Goal: Transaction & Acquisition: Purchase product/service

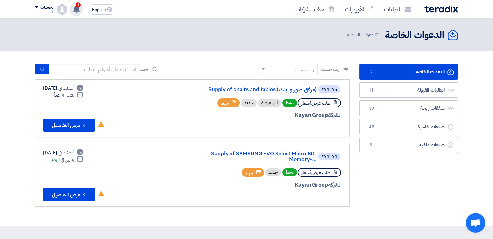
click at [78, 9] on use at bounding box center [76, 9] width 6 height 7
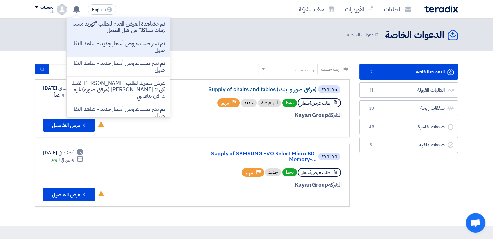
click at [269, 88] on link "Supply of chairs and tables (مرفق صور و لينك)" at bounding box center [252, 90] width 130 height 6
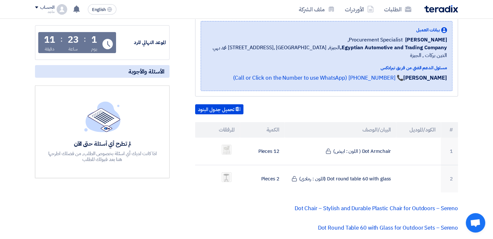
scroll to position [106, 0]
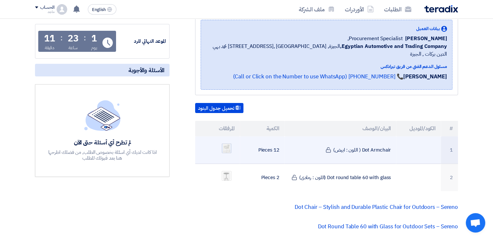
click at [227, 142] on img at bounding box center [226, 148] width 9 height 12
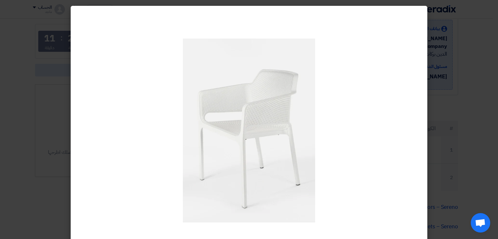
click at [58, 110] on modal-container at bounding box center [249, 119] width 498 height 239
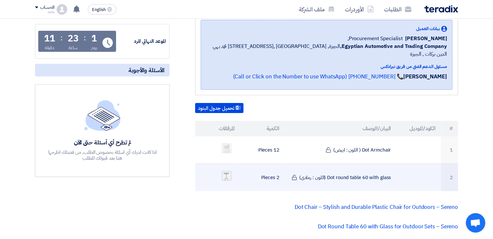
click at [227, 171] on img at bounding box center [226, 176] width 9 height 10
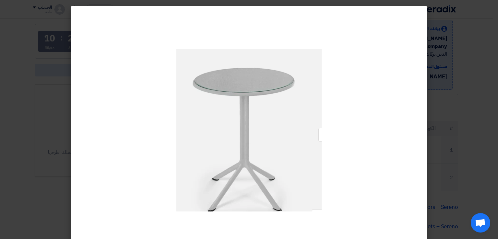
click at [58, 128] on modal-container at bounding box center [249, 119] width 498 height 239
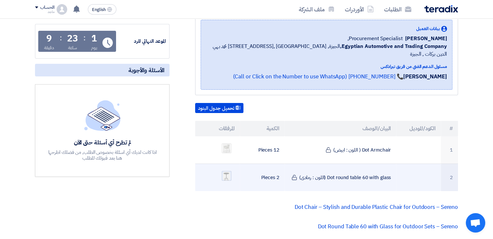
click at [229, 171] on img at bounding box center [226, 176] width 9 height 10
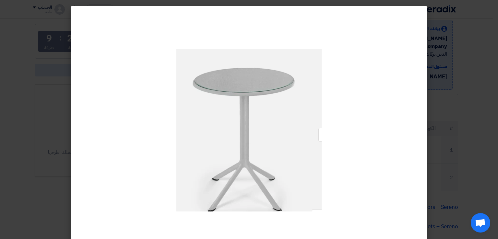
click at [28, 186] on modal-container at bounding box center [249, 119] width 498 height 239
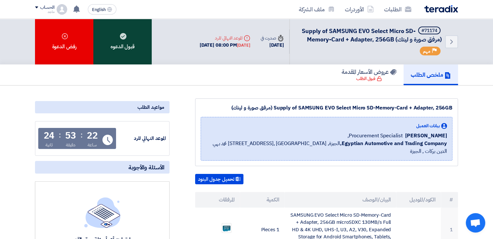
click at [120, 39] on icon at bounding box center [123, 36] width 6 height 6
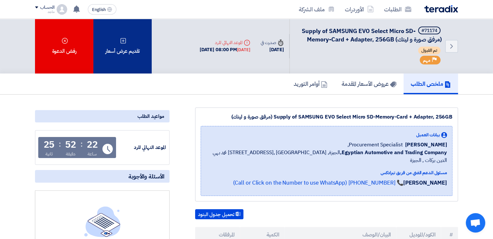
click at [138, 52] on div "تقديم عرض أسعار" at bounding box center [122, 46] width 58 height 55
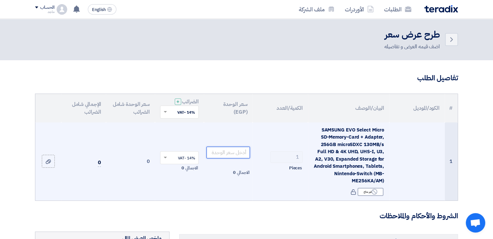
click at [232, 153] on input "number" at bounding box center [229, 153] width 44 height 12
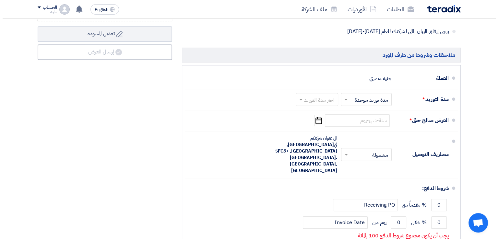
scroll to position [354, 0]
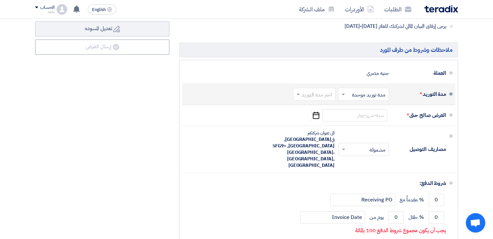
type input "2300"
click at [324, 95] on input "text" at bounding box center [313, 94] width 39 height 9
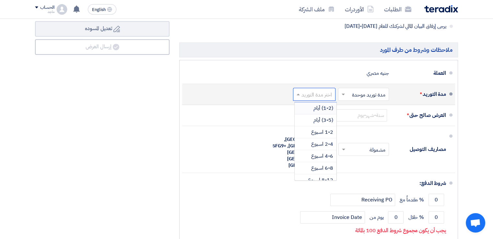
click at [320, 109] on span "(1-2) أيام" at bounding box center [324, 108] width 20 height 8
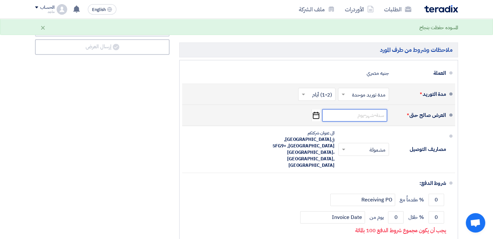
click at [350, 112] on input at bounding box center [354, 115] width 65 height 12
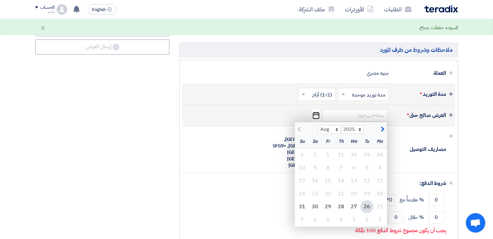
click at [367, 207] on div "26" at bounding box center [367, 206] width 13 height 13
type input "8/26/2025"
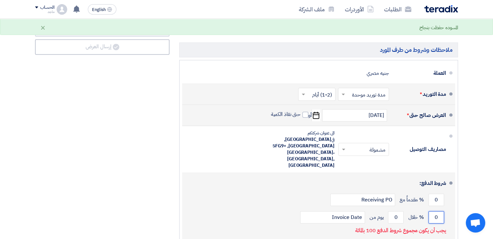
click at [432, 211] on input "0" at bounding box center [437, 217] width 16 height 12
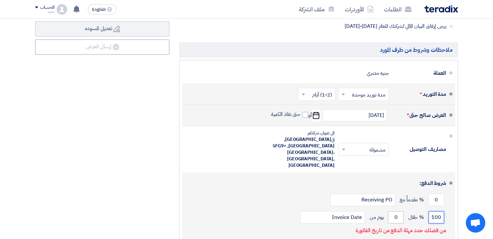
type input "100"
click at [392, 211] on input "0" at bounding box center [396, 217] width 16 height 12
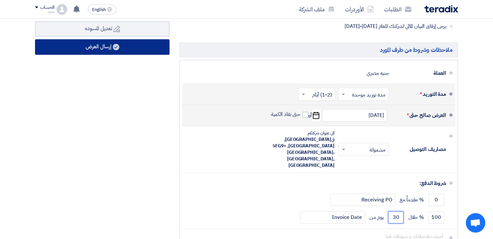
type input "30"
click at [90, 44] on button "إرسال العرض" at bounding box center [102, 47] width 135 height 16
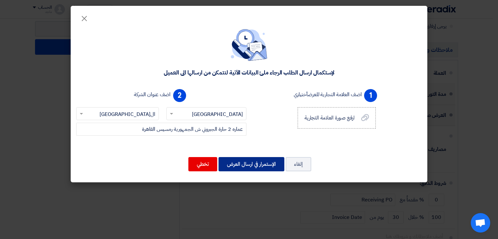
click at [265, 166] on button "الإستمرار في ارسال العرض" at bounding box center [252, 164] width 66 height 14
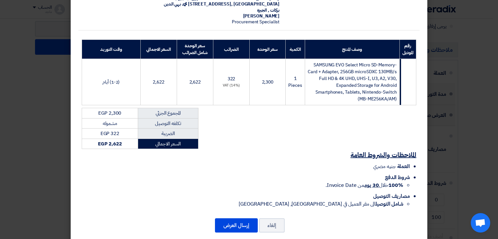
scroll to position [74, 0]
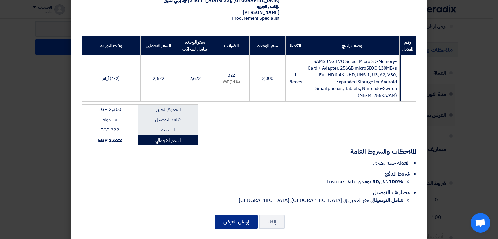
click at [233, 215] on button "إرسال العرض" at bounding box center [236, 222] width 43 height 14
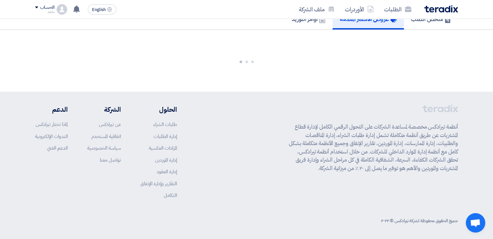
scroll to position [408, 0]
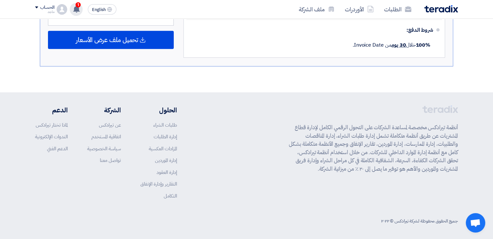
click at [78, 6] on span "1" at bounding box center [78, 4] width 5 height 5
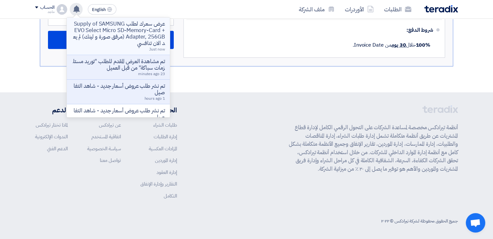
click at [125, 34] on p "عرض سعرك لطلب Supply of SAMSUNG EVO Select Micro SD-Memory-Card + Adapter, 256G…" at bounding box center [118, 34] width 93 height 26
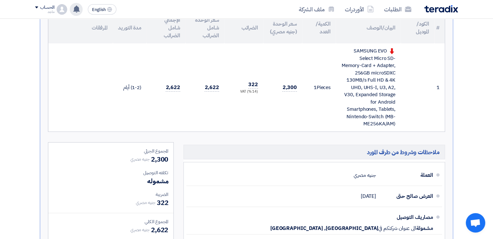
scroll to position [188, 0]
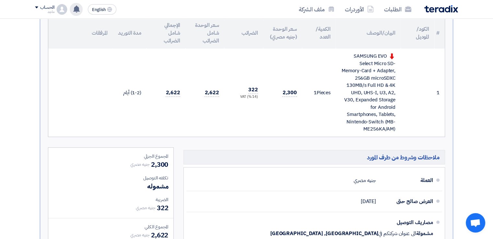
click at [73, 15] on div "عرض سعرك لطلب Supply of SAMSUNG EVO Select Micro SD-Memory-Card + Adapter, 256G…" at bounding box center [76, 9] width 13 height 13
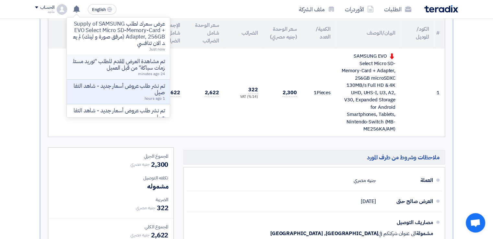
click at [94, 60] on p "تم مشاهدة العرض المقدم للطلب "توريد مستلزمات سباكة" من قبل العميل" at bounding box center [118, 64] width 93 height 13
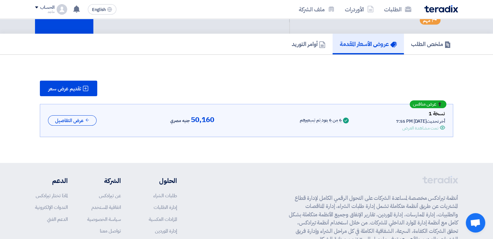
scroll to position [32, 0]
click at [82, 118] on button "عرض التفاصيل" at bounding box center [72, 121] width 49 height 11
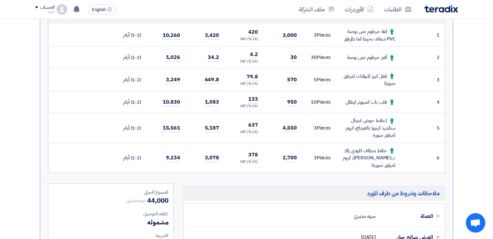
scroll to position [225, 0]
